Goal: Check status: Check status

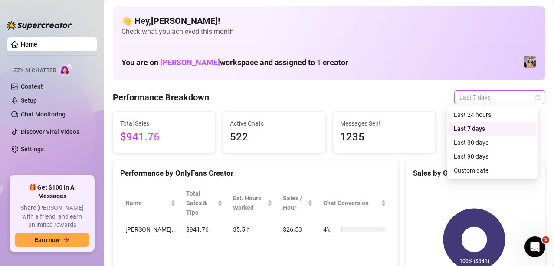
click at [471, 98] on span "Last 7 days" at bounding box center [499, 97] width 81 height 13
click at [535, 98] on icon "calendar" at bounding box center [537, 97] width 5 height 5
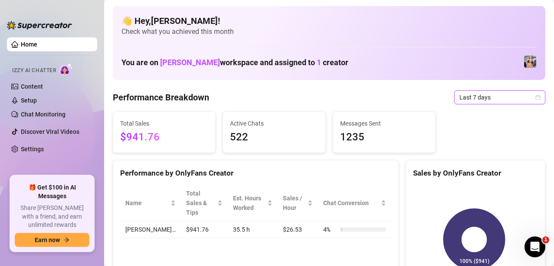
click at [536, 97] on icon "calendar" at bounding box center [538, 97] width 5 height 5
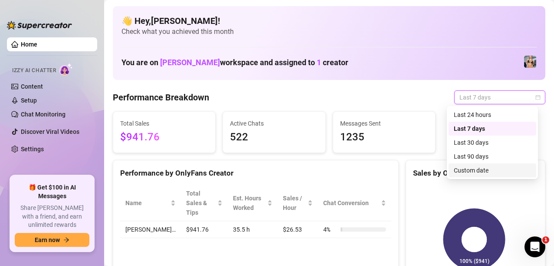
click at [468, 166] on div "Custom date" at bounding box center [492, 170] width 77 height 10
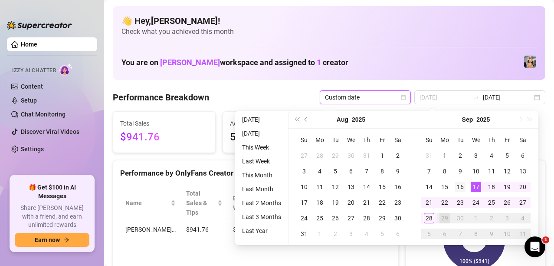
type input "[DATE]"
drag, startPoint x: 463, startPoint y: 190, endPoint x: 453, endPoint y: 200, distance: 14.4
click at [463, 190] on div "16" at bounding box center [460, 186] width 10 height 10
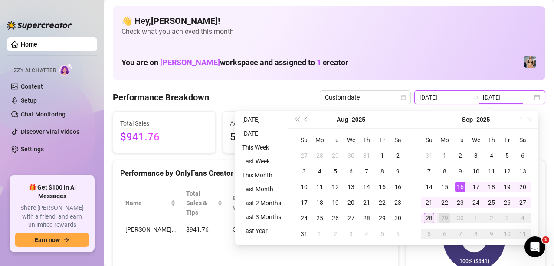
type input "[DATE]"
click at [436, 216] on td "28" at bounding box center [429, 218] width 16 height 16
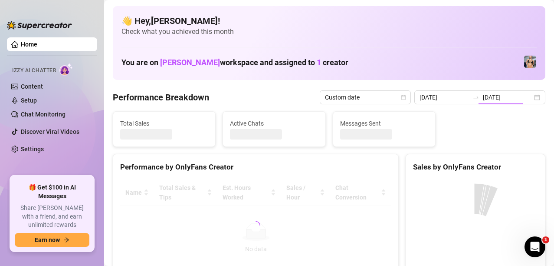
type input "[DATE]"
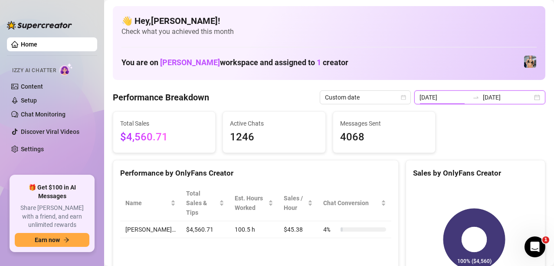
click at [443, 100] on input "[DATE]" at bounding box center [444, 97] width 49 height 10
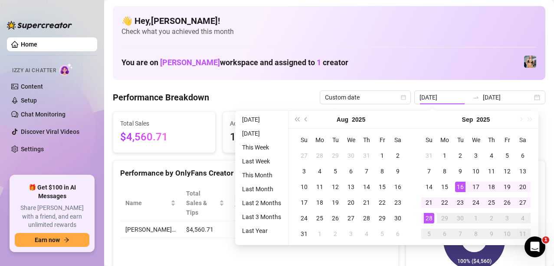
click at [446, 218] on div "29" at bounding box center [445, 218] width 10 height 10
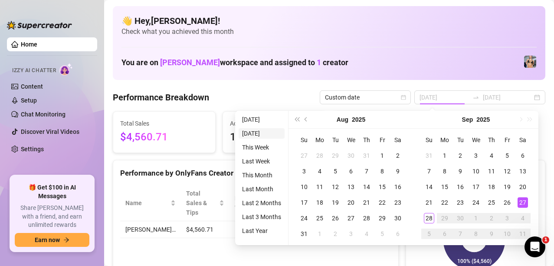
type input "[DATE]"
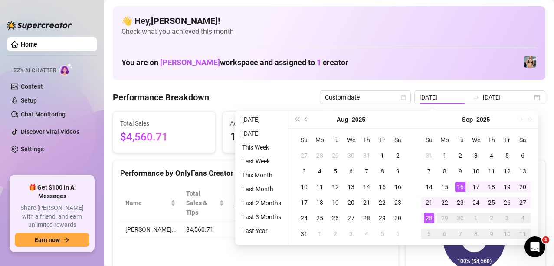
click at [216, 102] on div "Performance Breakdown Custom date [DATE] [DATE]" at bounding box center [329, 97] width 433 height 14
